Goal: Information Seeking & Learning: Check status

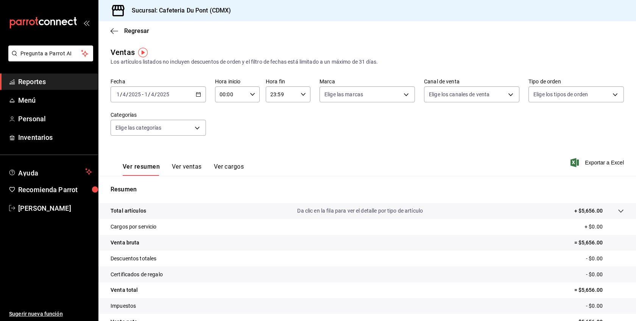
click at [157, 93] on input "2025" at bounding box center [163, 94] width 13 height 6
click at [156, 116] on span "Hoy" at bounding box center [146, 117] width 59 height 8
click at [202, 165] on div "Ver resumen Ver ventas Ver cargos" at bounding box center [183, 169] width 121 height 13
click at [186, 167] on button "Ver ventas" at bounding box center [187, 169] width 30 height 13
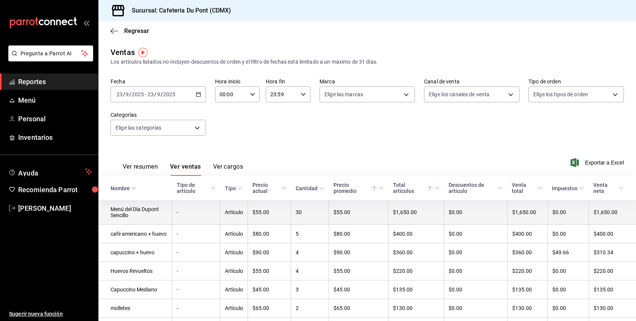
click at [248, 215] on td "Artículo" at bounding box center [234, 212] width 28 height 25
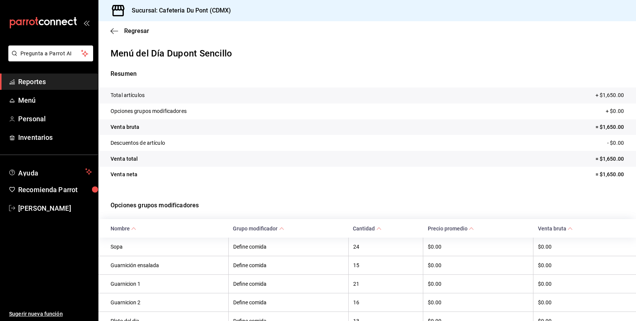
click at [279, 197] on p "Opciones grupos modificadores" at bounding box center [366, 204] width 513 height 27
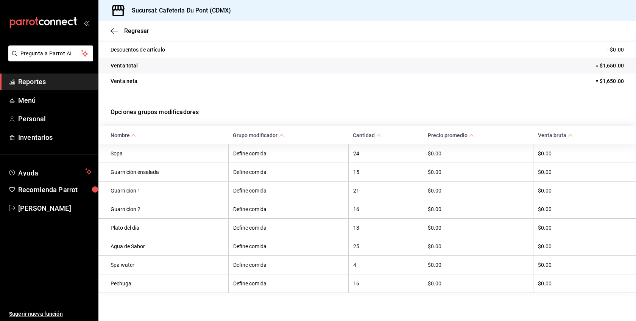
scroll to position [97, 0]
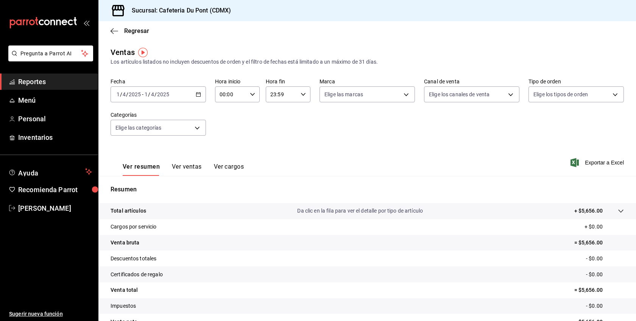
click at [188, 160] on div "Ver resumen Ver ventas Ver cargos" at bounding box center [176, 165] width 133 height 22
click at [191, 169] on button "Ver ventas" at bounding box center [187, 169] width 30 height 13
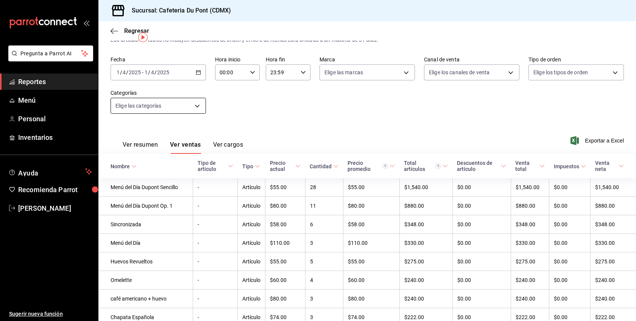
scroll to position [15, 0]
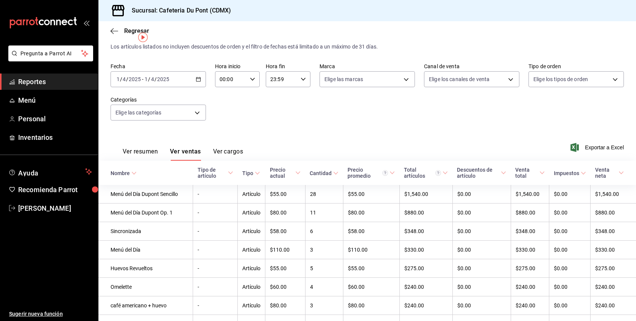
click at [191, 79] on div "2025-04-01 1 / 4 / 2025 - 2025-04-01 1 / 4 / 2025" at bounding box center [157, 79] width 95 height 16
click at [166, 106] on li "Hoy" at bounding box center [146, 101] width 71 height 17
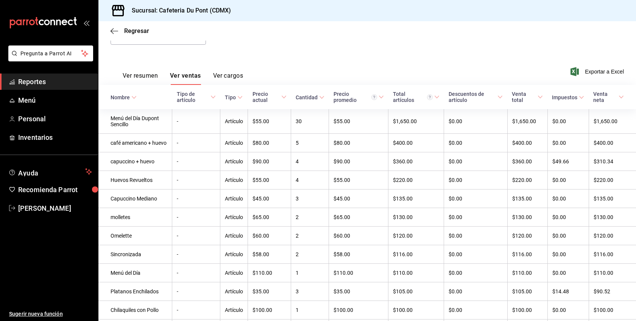
scroll to position [106, 0]
